Goal: Information Seeking & Learning: Learn about a topic

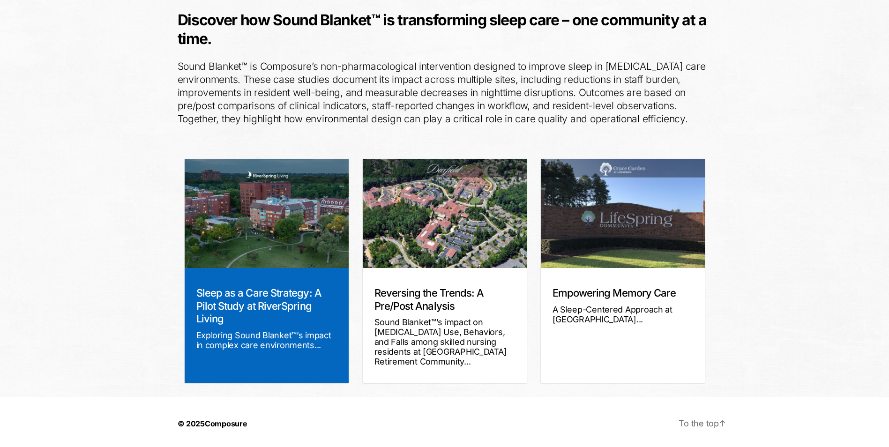
scroll to position [115, 0]
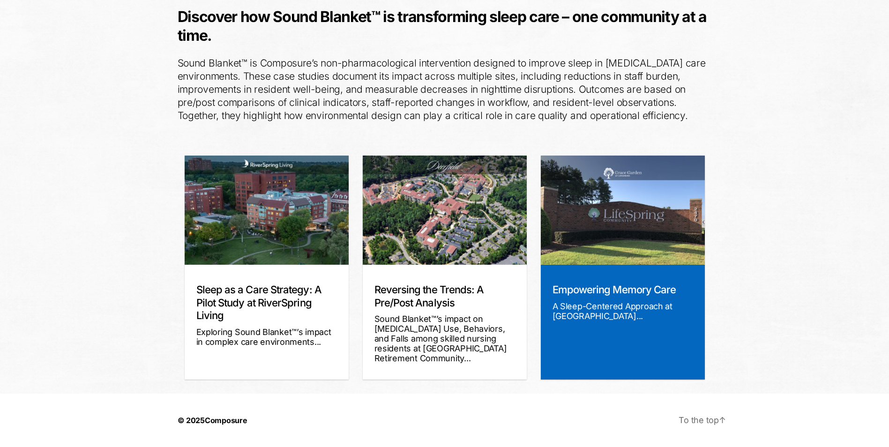
click at [571, 303] on div "A Sleep-Centered Approach at [GEOGRAPHIC_DATA]..." at bounding box center [623, 311] width 141 height 20
click at [576, 237] on img at bounding box center [623, 210] width 164 height 109
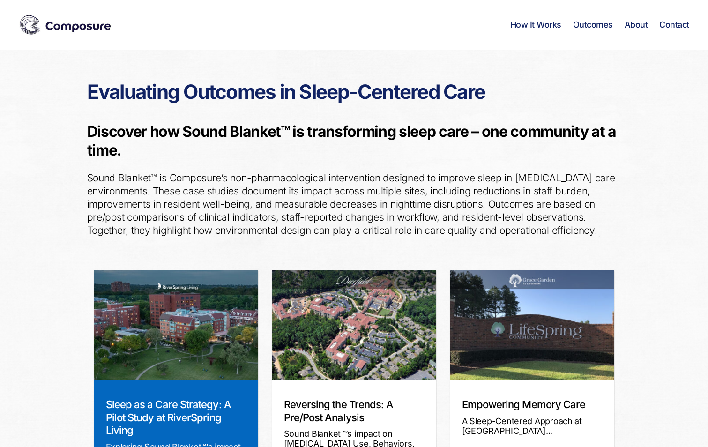
click at [156, 324] on img at bounding box center [176, 325] width 164 height 109
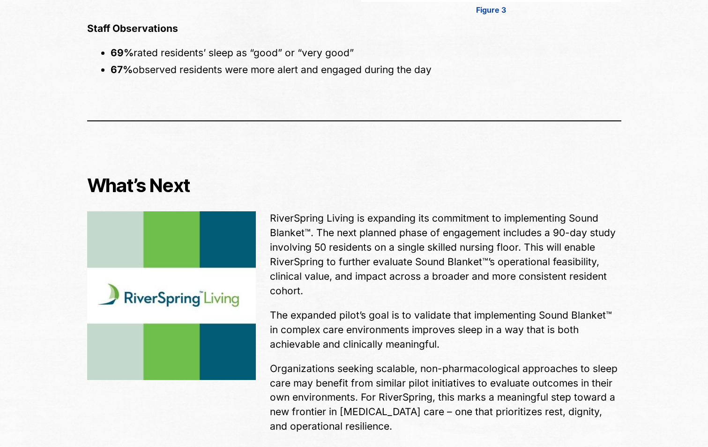
scroll to position [2063, 0]
